Goal: Information Seeking & Learning: Learn about a topic

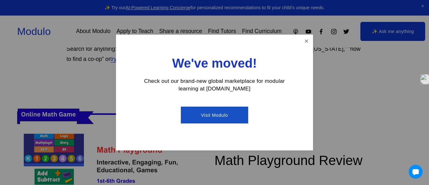
scroll to position [116, 0]
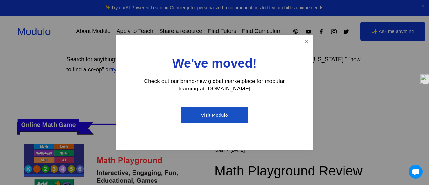
click at [229, 115] on link "Visit Modulo" at bounding box center [214, 115] width 67 height 17
click at [310, 52] on div "We've moved! Check out our brand-new global marketplace for modular learning at…" at bounding box center [214, 93] width 197 height 116
click at [308, 35] on div "We've moved! Check out our brand-new global marketplace for modular learning at…" at bounding box center [214, 93] width 197 height 116
click at [310, 43] on link "Close" at bounding box center [306, 41] width 11 height 11
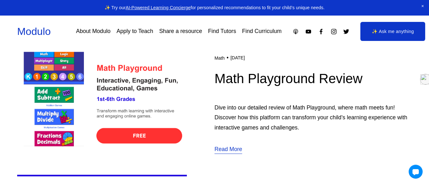
scroll to position [208, 0]
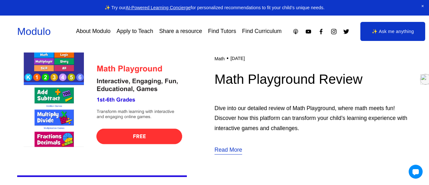
click at [149, 137] on img at bounding box center [102, 105] width 170 height 170
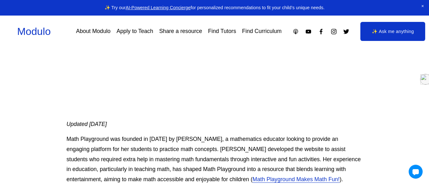
scroll to position [278, 0]
